Goal: Task Accomplishment & Management: Manage account settings

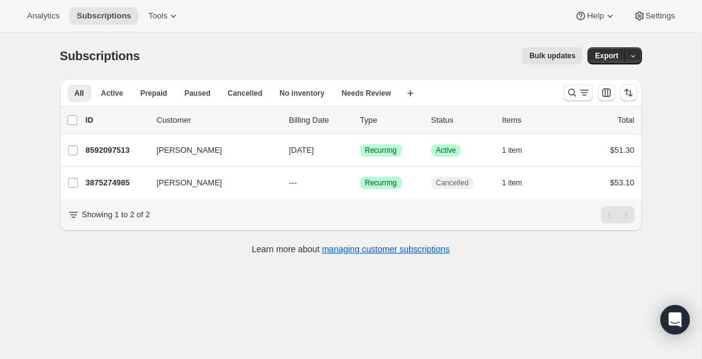
click at [571, 91] on icon "Search and filter results" at bounding box center [572, 92] width 12 height 12
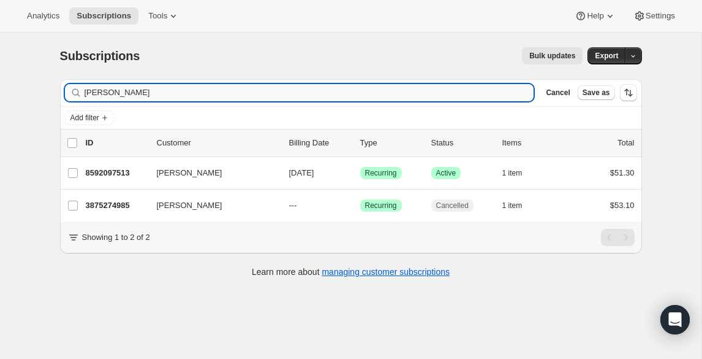
click at [443, 92] on input "[PERSON_NAME]" at bounding box center [310, 92] width 450 height 17
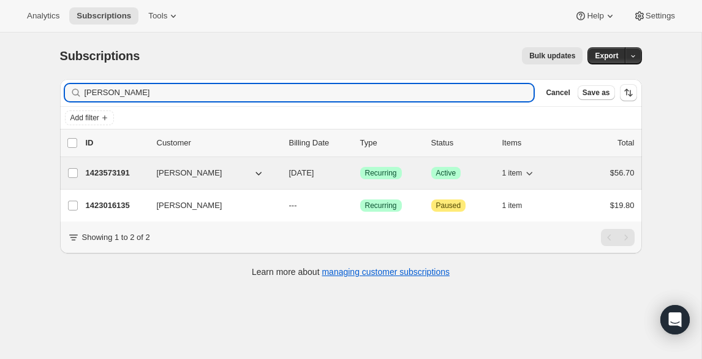
type input "[PERSON_NAME]"
click at [125, 173] on p "1423573191" at bounding box center [116, 173] width 61 height 12
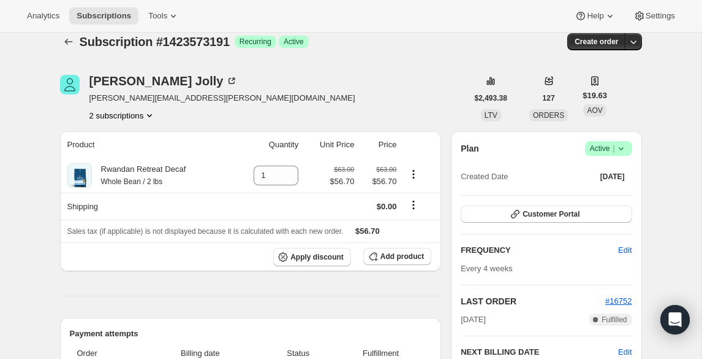
scroll to position [13, 0]
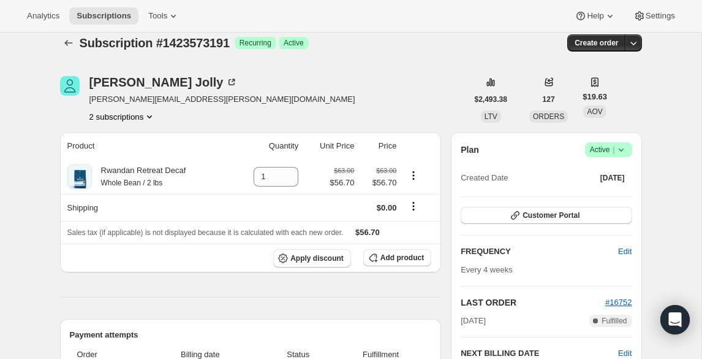
click at [622, 152] on icon at bounding box center [621, 149] width 12 height 12
click at [585, 173] on span "Pause subscription" at bounding box center [604, 173] width 67 height 9
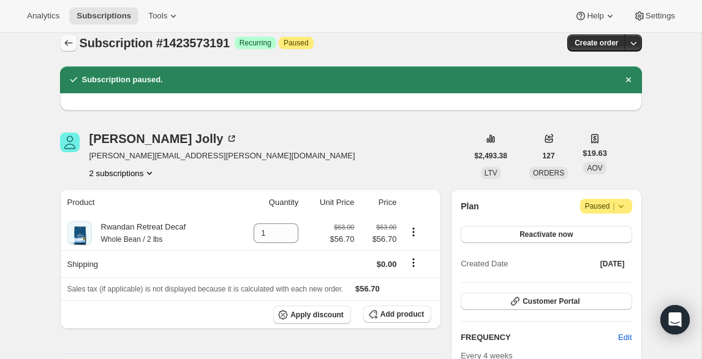
click at [68, 42] on icon "Subscriptions" at bounding box center [69, 43] width 12 height 12
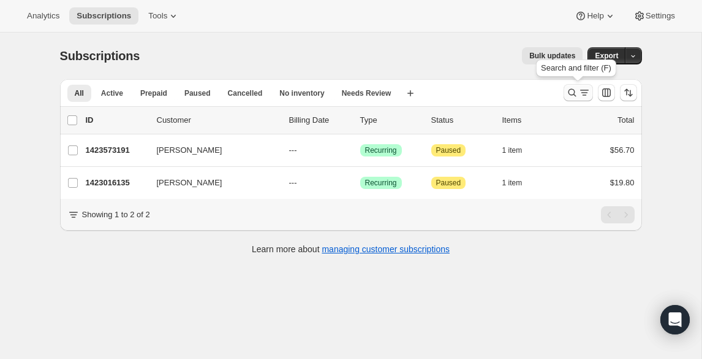
click at [571, 93] on icon "Search and filter results" at bounding box center [572, 92] width 12 height 12
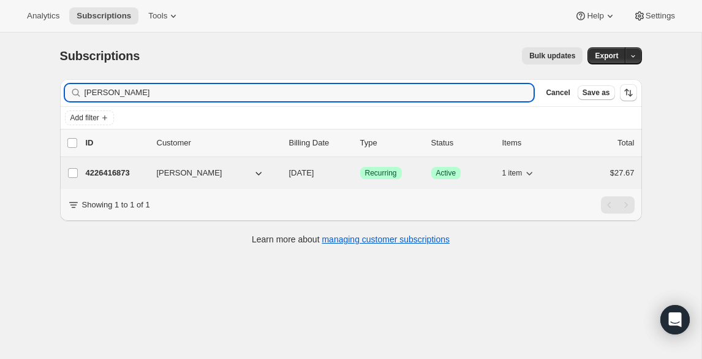
type input "[PERSON_NAME]"
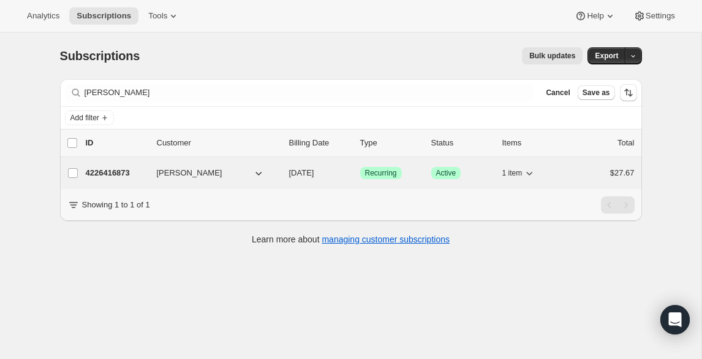
click at [119, 168] on p "4226416873" at bounding box center [116, 173] width 61 height 12
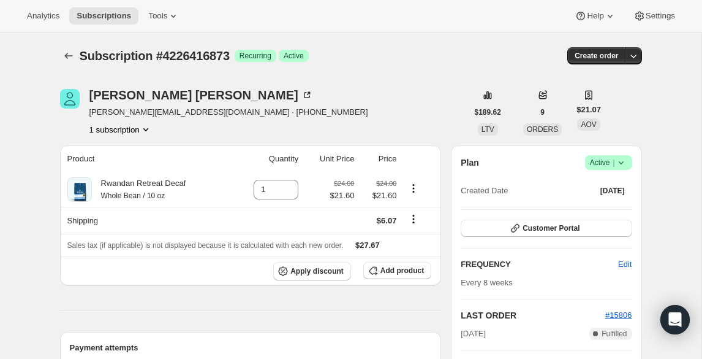
click at [617, 164] on icon at bounding box center [621, 162] width 12 height 12
click at [601, 188] on span "Pause subscription" at bounding box center [604, 186] width 67 height 9
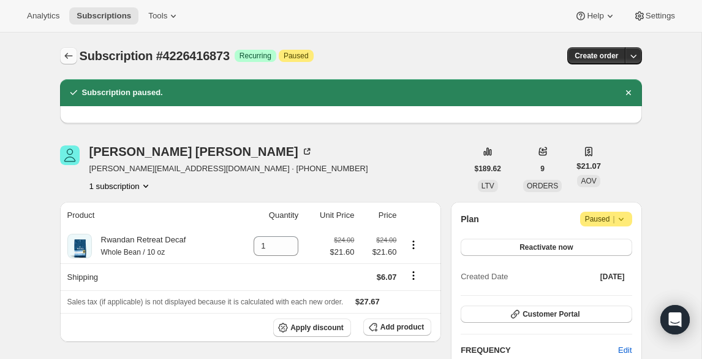
click at [72, 56] on icon "Subscriptions" at bounding box center [68, 56] width 8 height 6
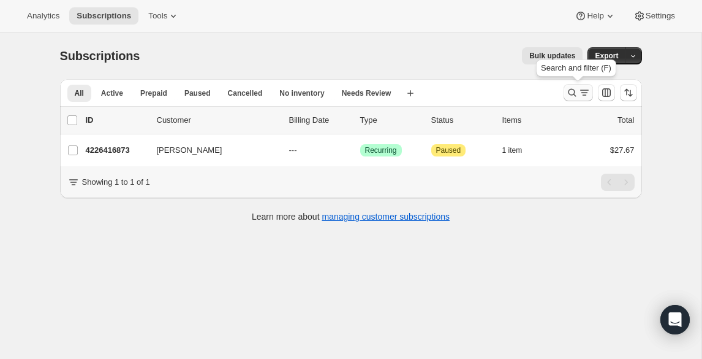
click at [570, 94] on icon "Search and filter results" at bounding box center [572, 92] width 12 height 12
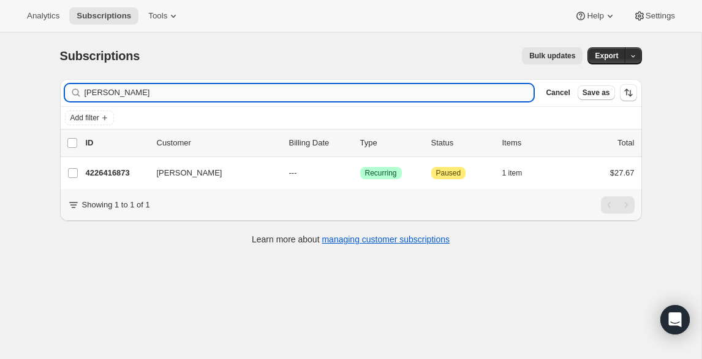
click at [428, 96] on input "[PERSON_NAME]" at bounding box center [310, 92] width 450 height 17
type input "[PERSON_NAME]"
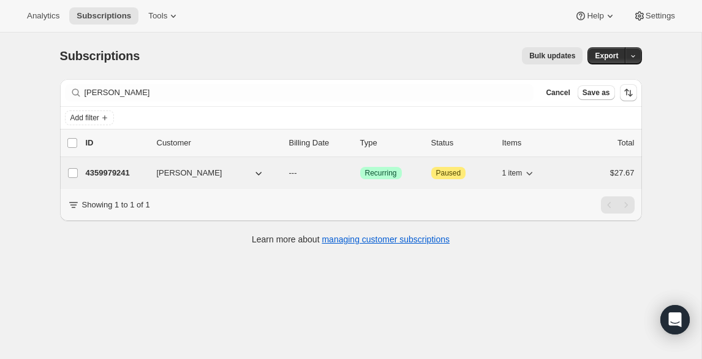
click at [145, 173] on p "4359979241" at bounding box center [116, 173] width 61 height 12
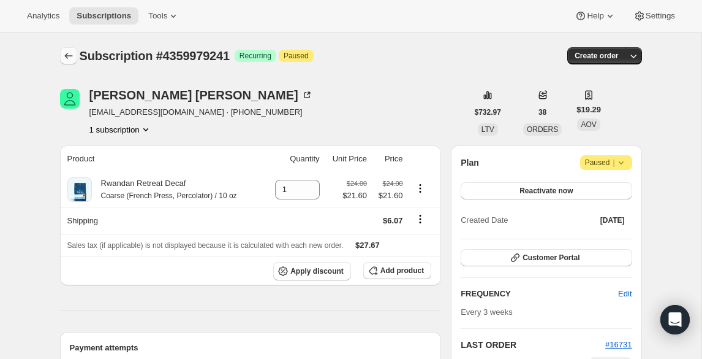
click at [70, 57] on icon "Subscriptions" at bounding box center [69, 56] width 12 height 12
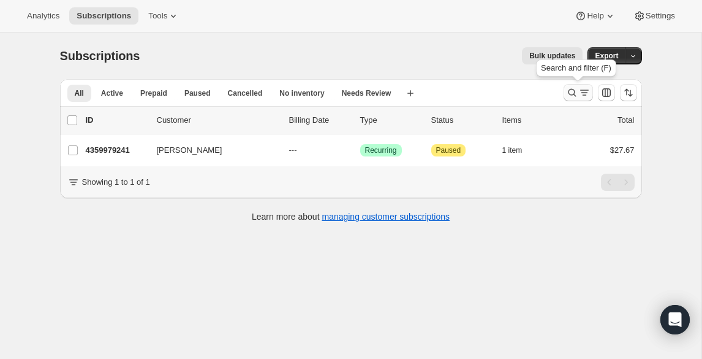
click at [572, 88] on icon "Search and filter results" at bounding box center [572, 92] width 12 height 12
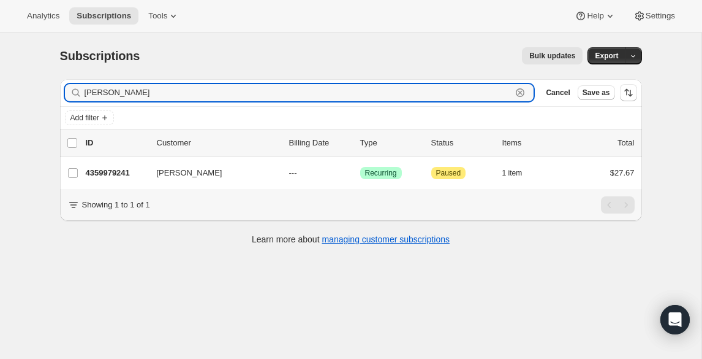
click at [519, 93] on icon "button" at bounding box center [521, 93] width 4 height 4
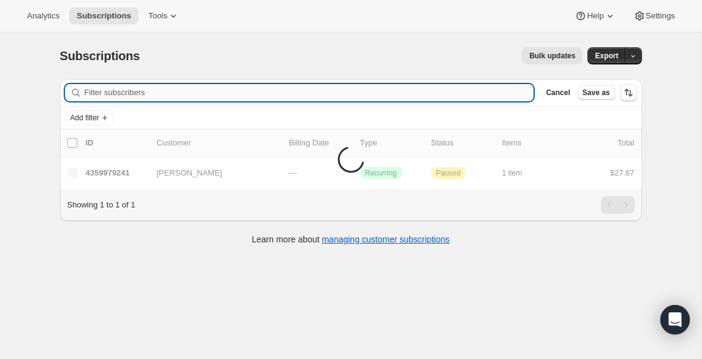
click at [476, 93] on input "Filter subscribers" at bounding box center [310, 92] width 450 height 17
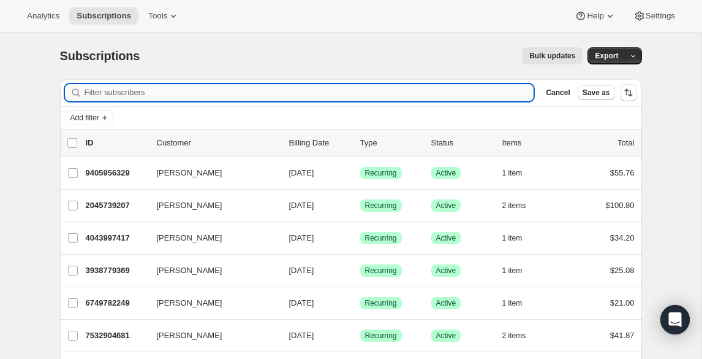
paste input "[PERSON_NAME]"
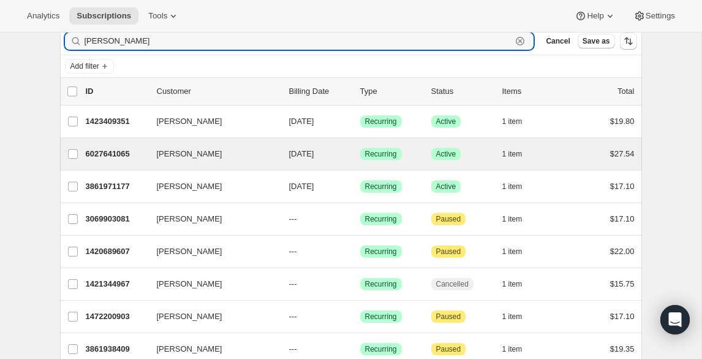
scroll to position [47, 0]
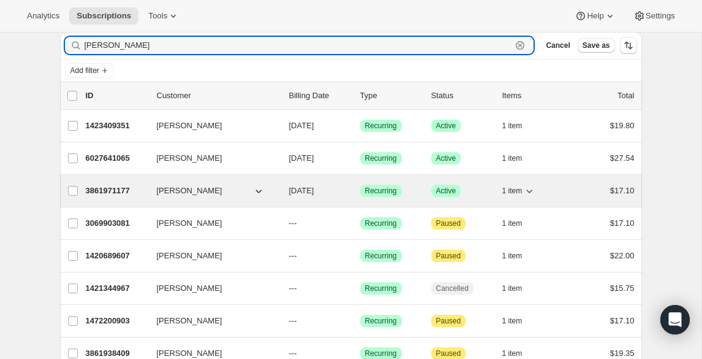
type input "[PERSON_NAME]"
click at [205, 189] on span "[PERSON_NAME]" at bounding box center [190, 190] width 66 height 12
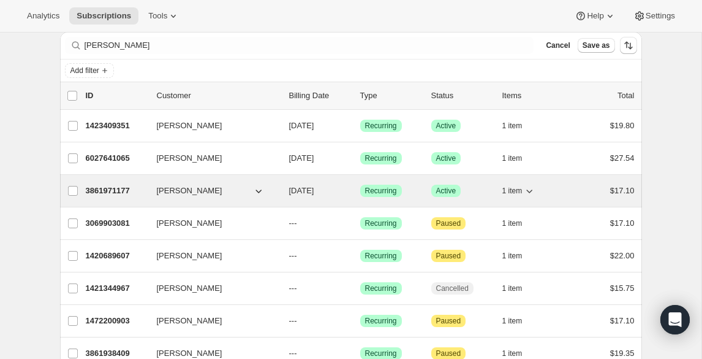
click at [205, 189] on span "[PERSON_NAME]" at bounding box center [190, 190] width 66 height 12
click at [127, 192] on p "3861971177" at bounding box center [116, 190] width 61 height 12
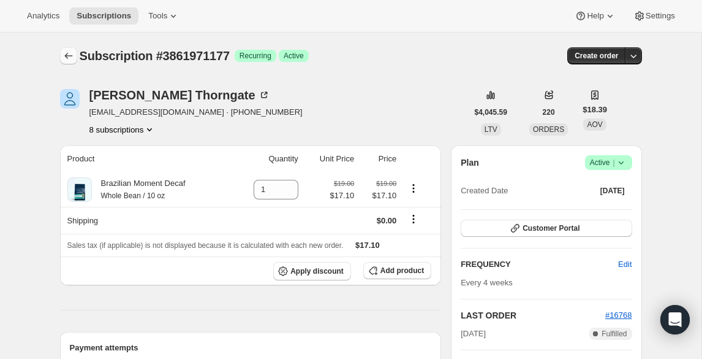
click at [67, 58] on icon "Subscriptions" at bounding box center [69, 56] width 12 height 12
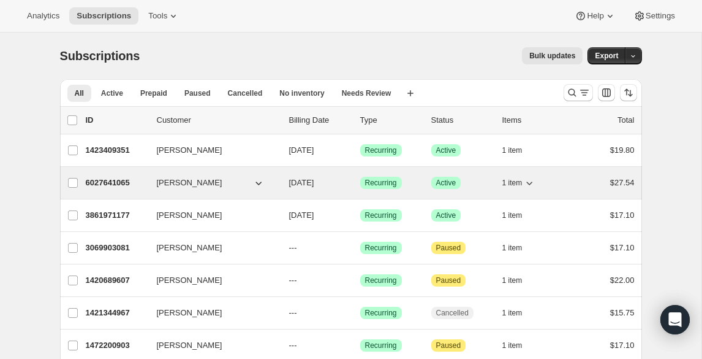
click at [114, 184] on p "6027641065" at bounding box center [116, 183] width 61 height 12
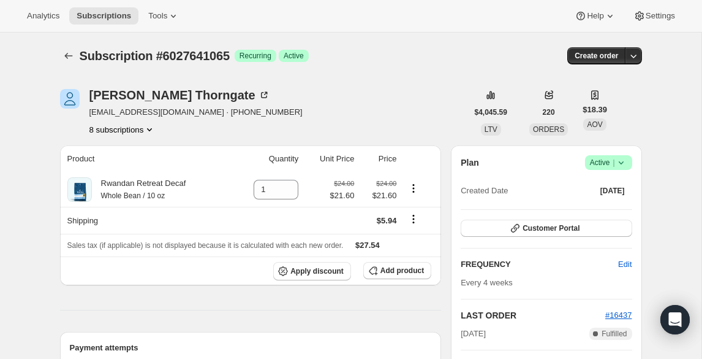
click at [620, 163] on icon at bounding box center [620, 162] width 5 height 3
click at [584, 191] on span "Pause subscription" at bounding box center [604, 186] width 67 height 9
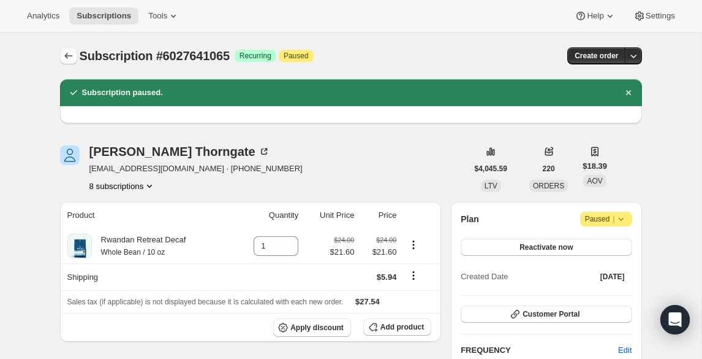
click at [69, 59] on icon "Subscriptions" at bounding box center [69, 56] width 12 height 12
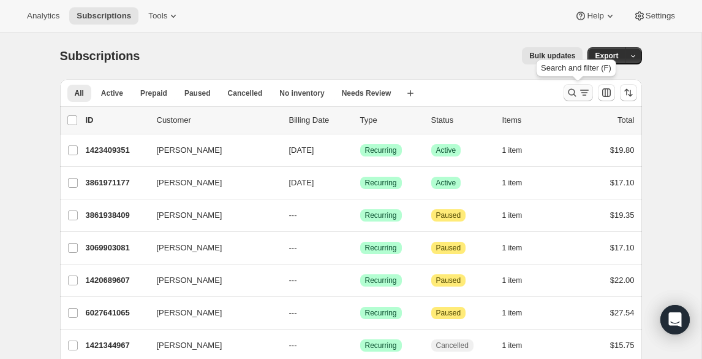
click at [572, 97] on icon "Search and filter results" at bounding box center [572, 92] width 12 height 12
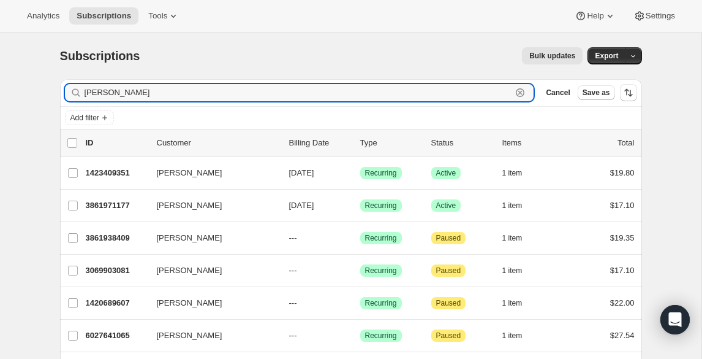
click at [521, 94] on icon "button" at bounding box center [521, 93] width 4 height 4
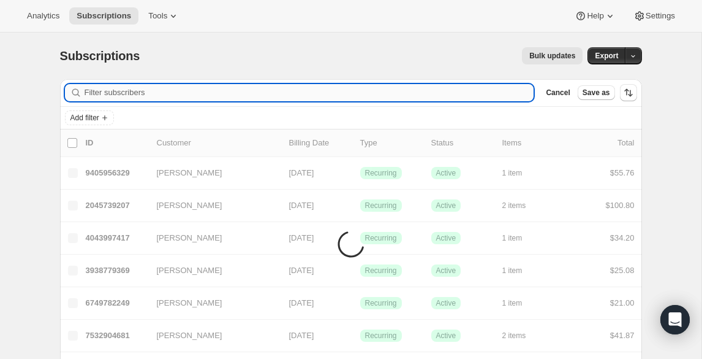
click at [483, 94] on input "Filter subscribers" at bounding box center [310, 92] width 450 height 17
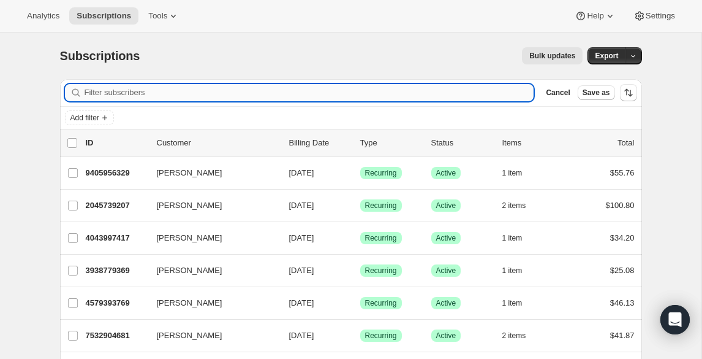
paste input "[PERSON_NAME]"
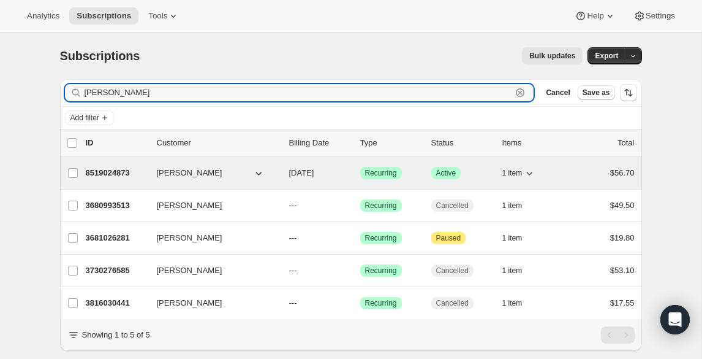
type input "[PERSON_NAME]"
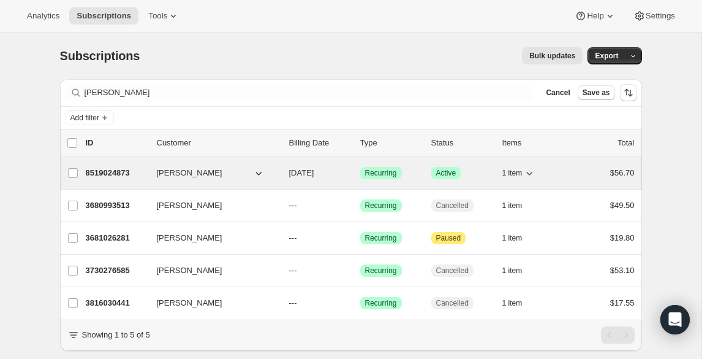
click at [123, 175] on p "8519024873" at bounding box center [116, 173] width 61 height 12
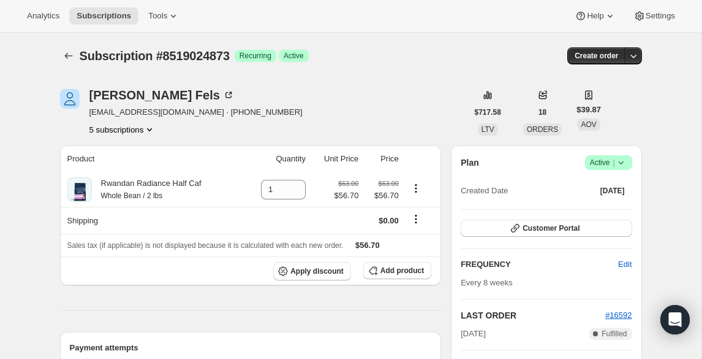
click at [622, 165] on icon at bounding box center [621, 162] width 12 height 12
click at [598, 192] on button "Pause subscription" at bounding box center [605, 187] width 77 height 20
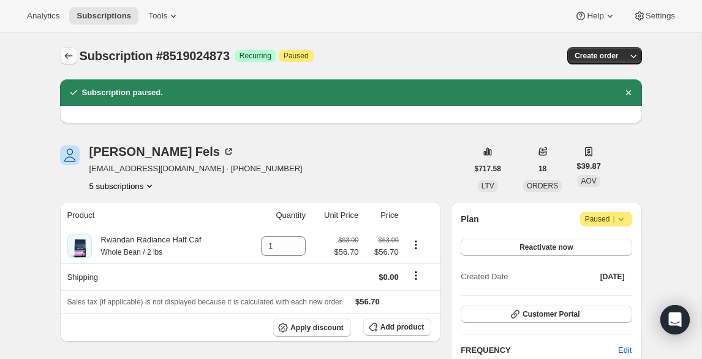
click at [70, 55] on icon "Subscriptions" at bounding box center [69, 56] width 12 height 12
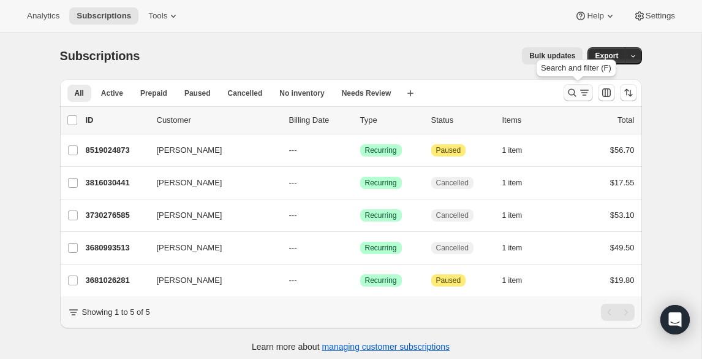
click at [572, 99] on icon "Search and filter results" at bounding box center [572, 92] width 12 height 12
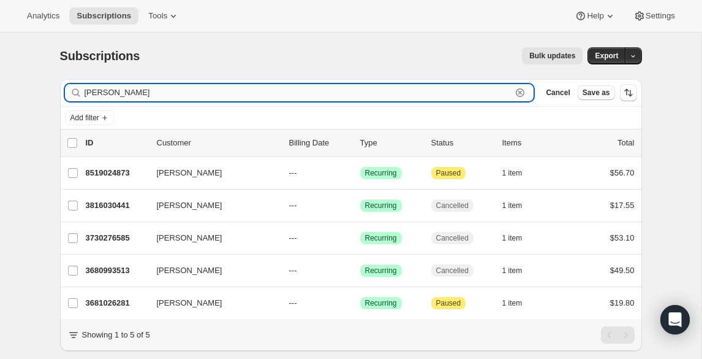
click at [521, 91] on icon "button" at bounding box center [520, 92] width 12 height 12
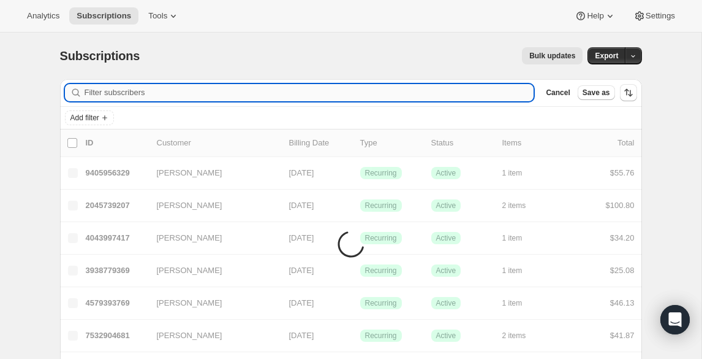
click at [484, 91] on input "Filter subscribers" at bounding box center [310, 92] width 450 height 17
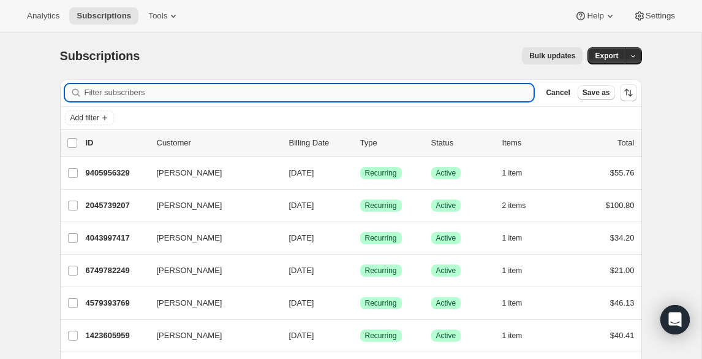
paste input "[PERSON_NAME]"
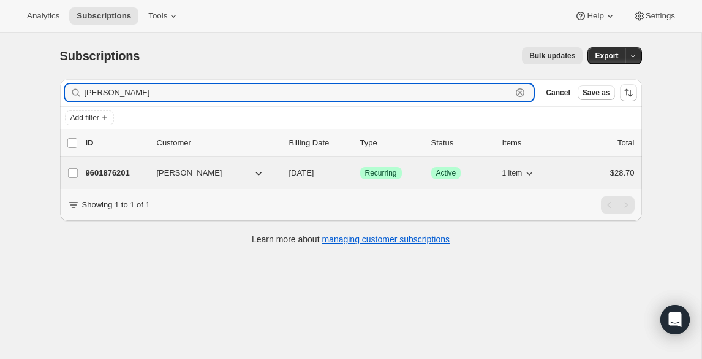
type input "[PERSON_NAME]"
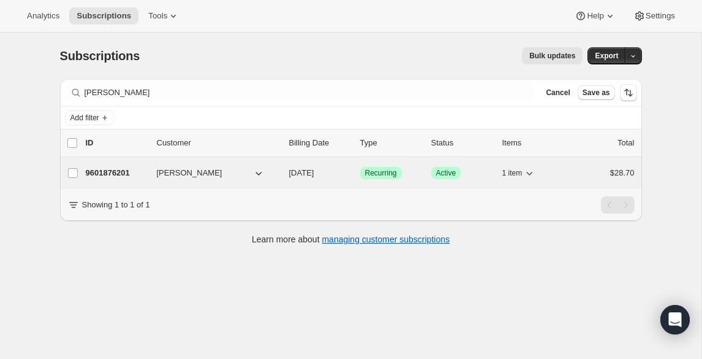
click at [103, 173] on p "9601876201" at bounding box center [116, 173] width 61 height 12
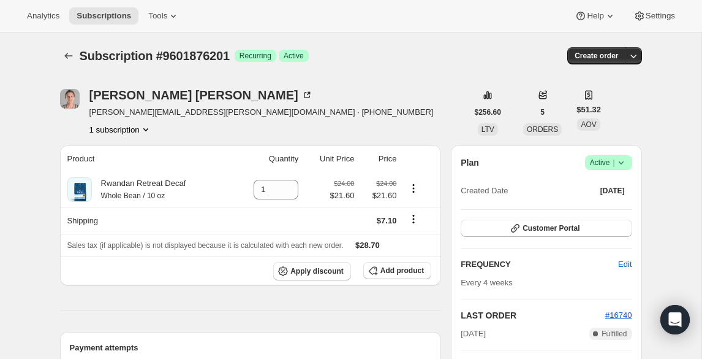
click at [618, 164] on icon at bounding box center [621, 162] width 12 height 12
click at [586, 192] on span "Pause subscription" at bounding box center [605, 187] width 69 height 12
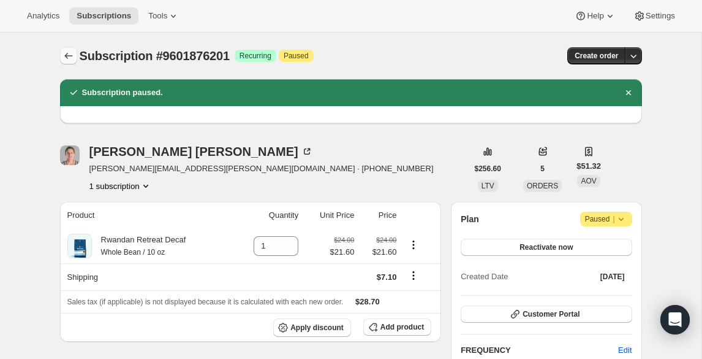
click at [70, 57] on icon "Subscriptions" at bounding box center [69, 56] width 12 height 12
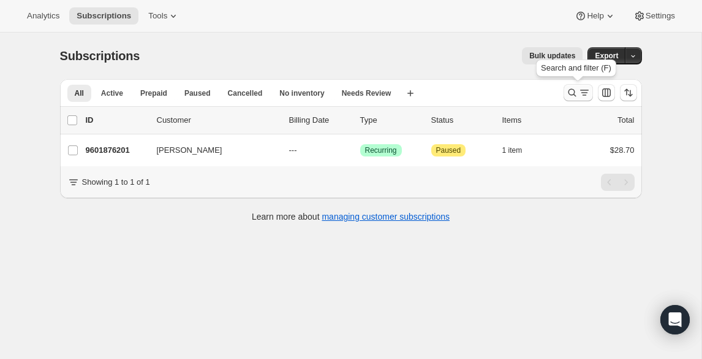
click at [574, 93] on icon "Search and filter results" at bounding box center [572, 92] width 12 height 12
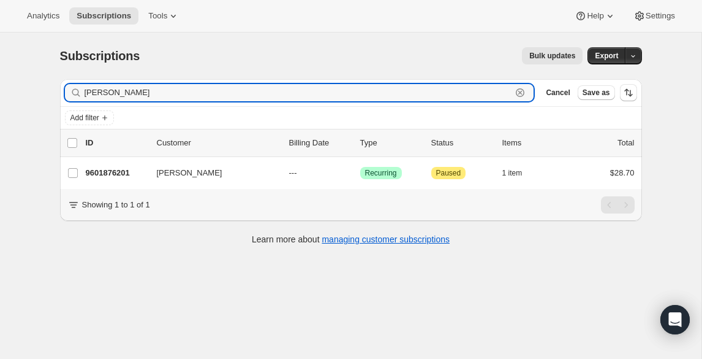
click at [521, 91] on icon "button" at bounding box center [520, 92] width 12 height 12
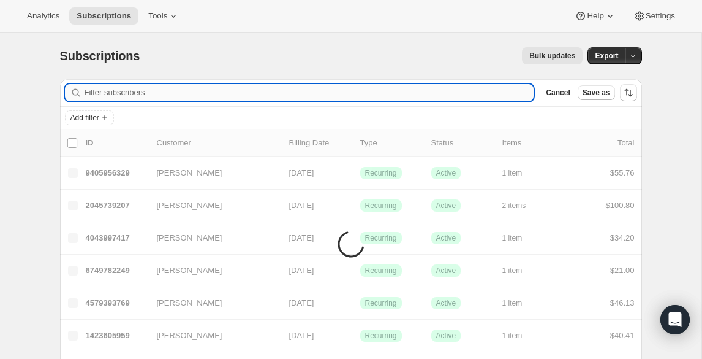
click at [481, 99] on input "Filter subscribers" at bounding box center [310, 92] width 450 height 17
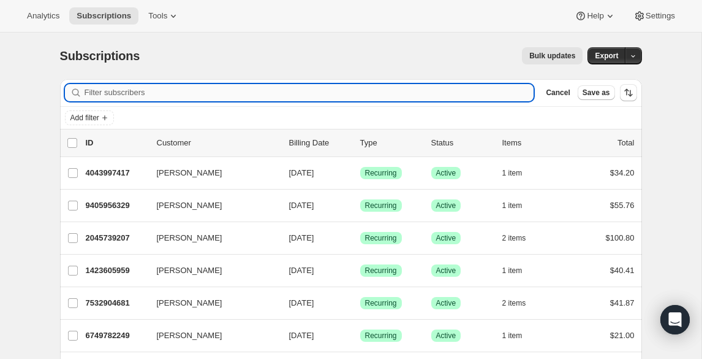
paste input "[PERSON_NAME]"
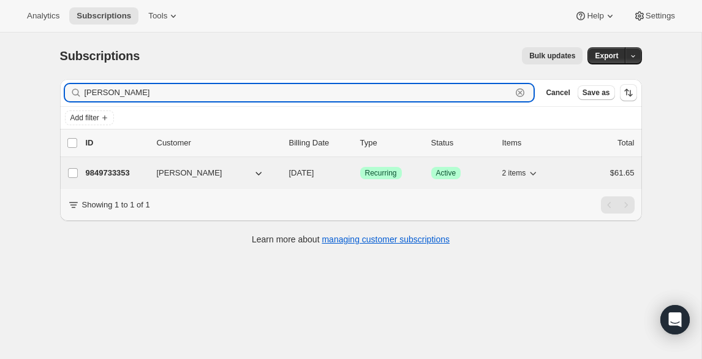
type input "[PERSON_NAME]"
click at [136, 174] on p "9849733353" at bounding box center [116, 173] width 61 height 12
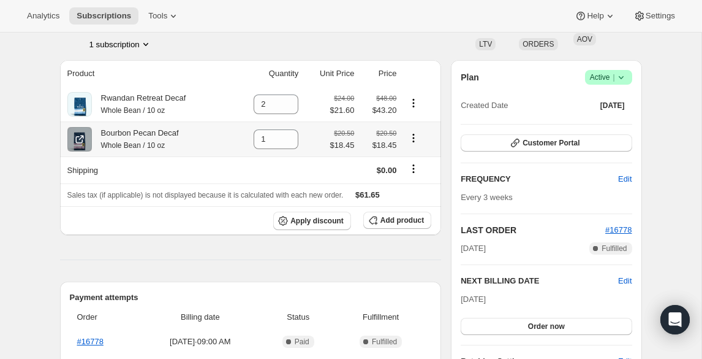
scroll to position [89, 0]
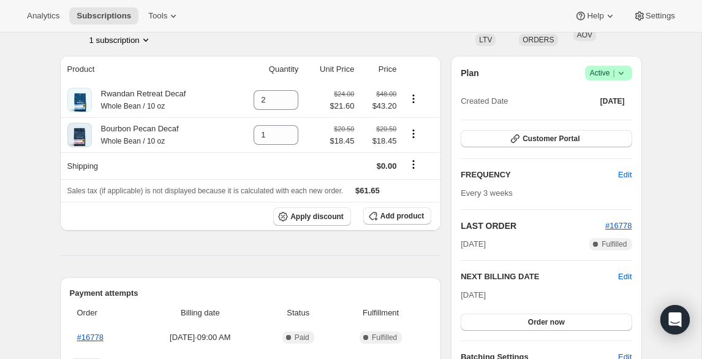
click at [626, 73] on icon at bounding box center [621, 73] width 12 height 12
click at [588, 99] on span "Pause subscription" at bounding box center [604, 97] width 67 height 9
